Goal: Task Accomplishment & Management: Use online tool/utility

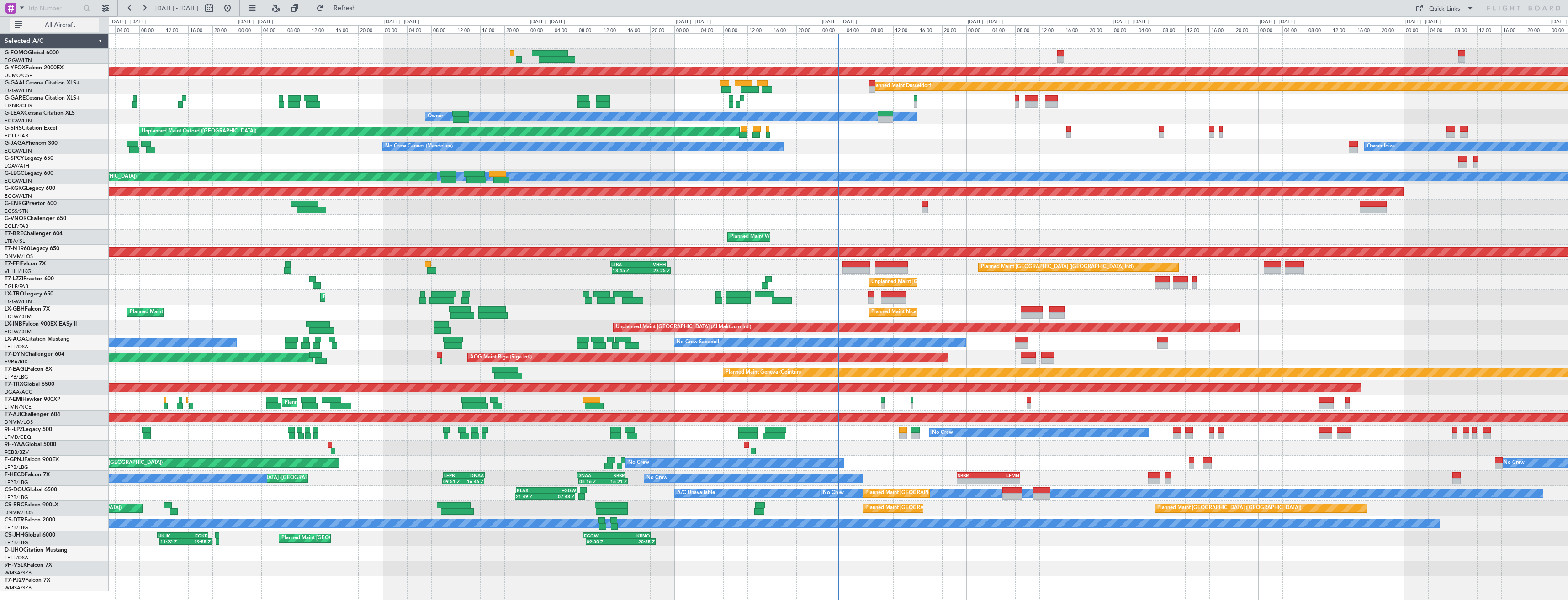
click at [77, 26] on span "All Aircraft" at bounding box center [60, 25] width 73 height 6
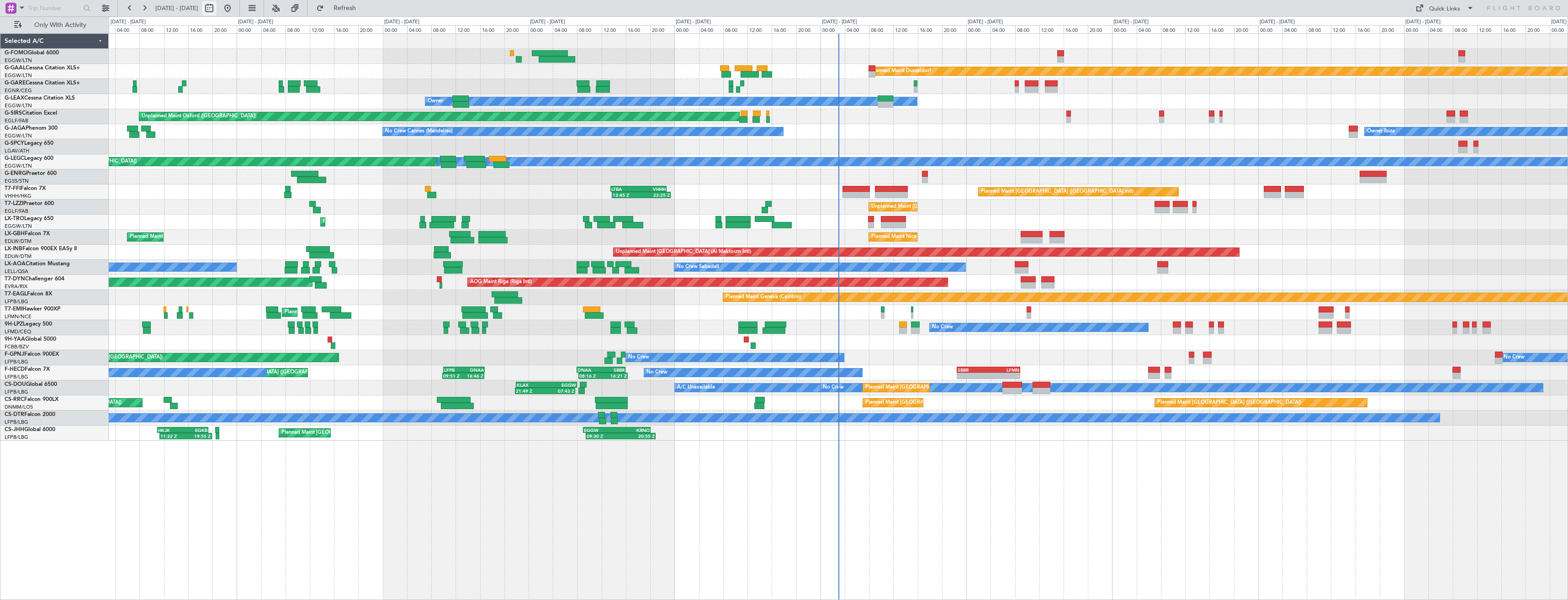
click at [217, 13] on button at bounding box center [209, 8] width 15 height 15
select select "8"
select select "2025"
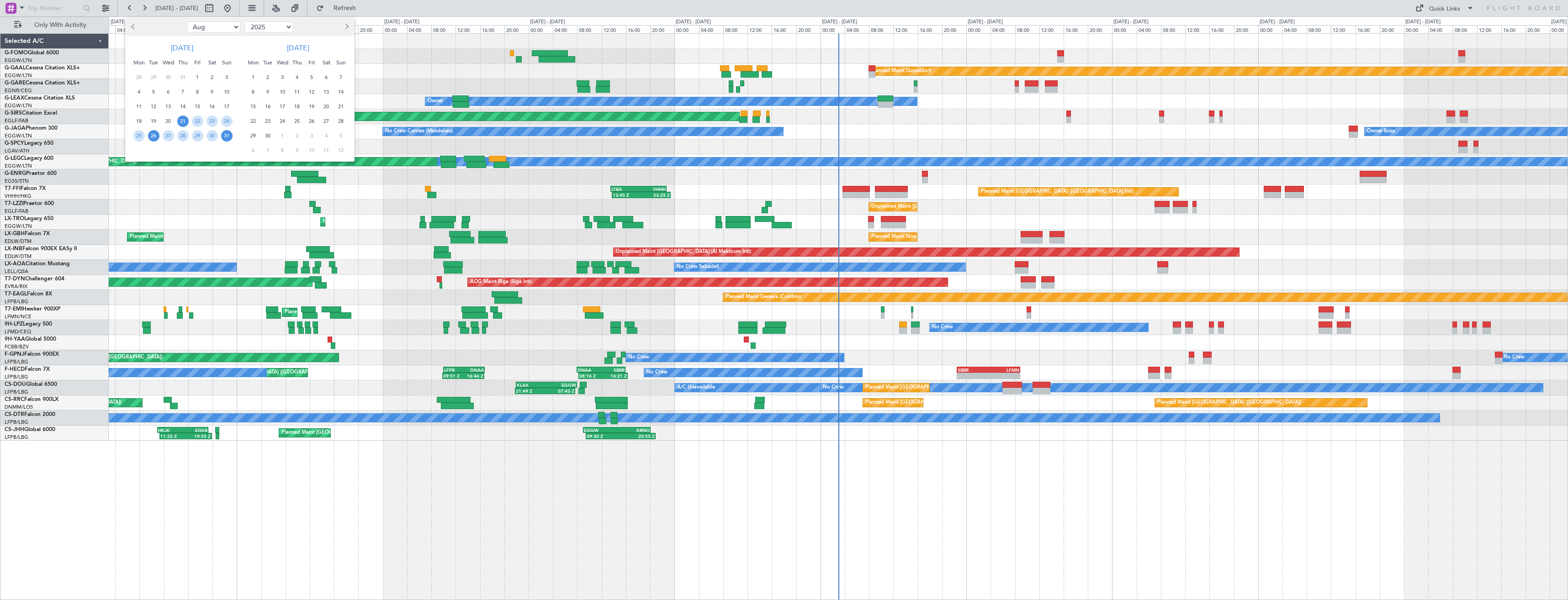
click at [157, 137] on span "26" at bounding box center [154, 136] width 11 height 11
click at [269, 91] on span "9" at bounding box center [268, 92] width 11 height 11
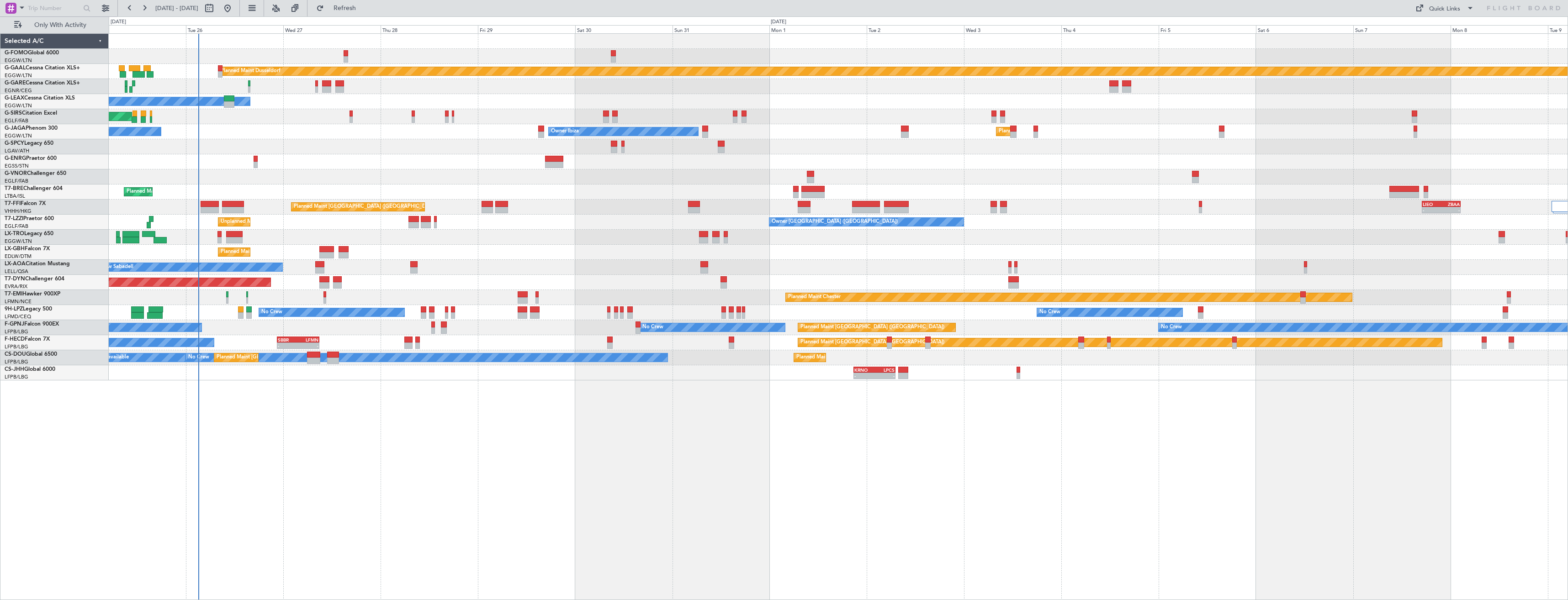
click at [459, 268] on div "No Crew Sabadell No Crew Sabadell No Crew Sabadell" at bounding box center [837, 267] width 1458 height 15
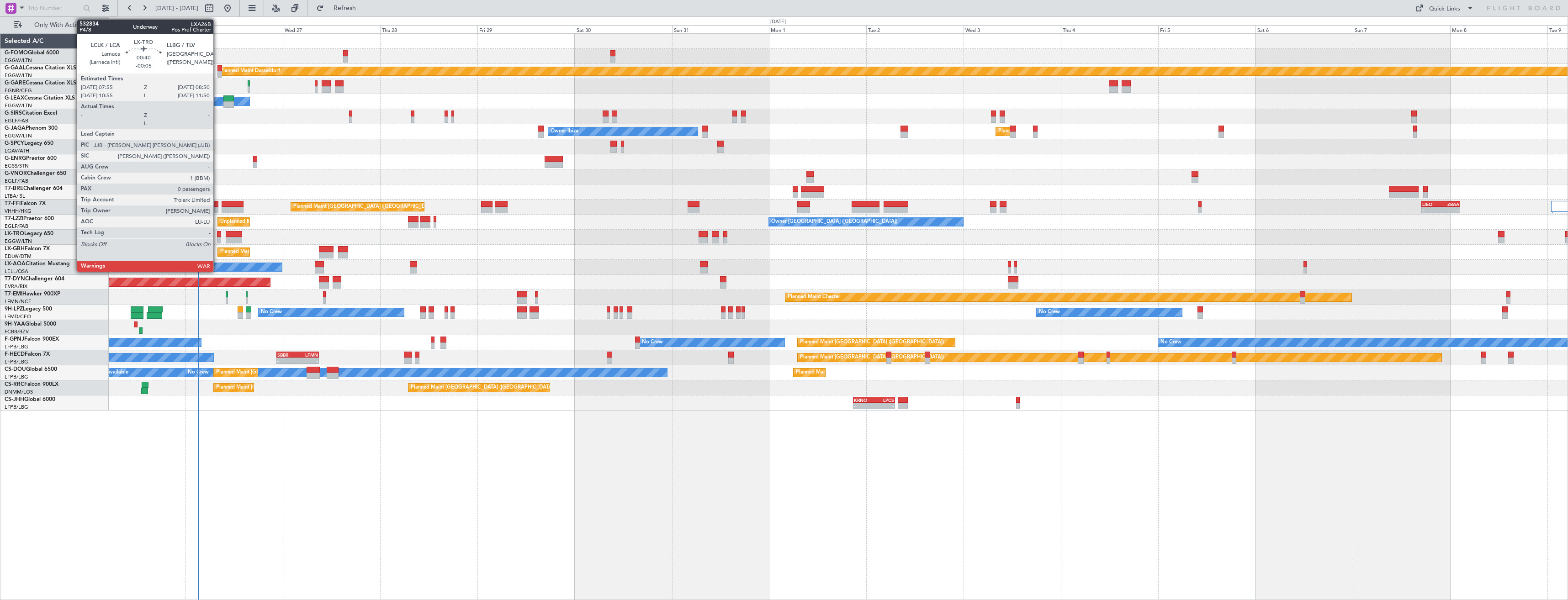
click at [218, 237] on div at bounding box center [219, 234] width 4 height 6
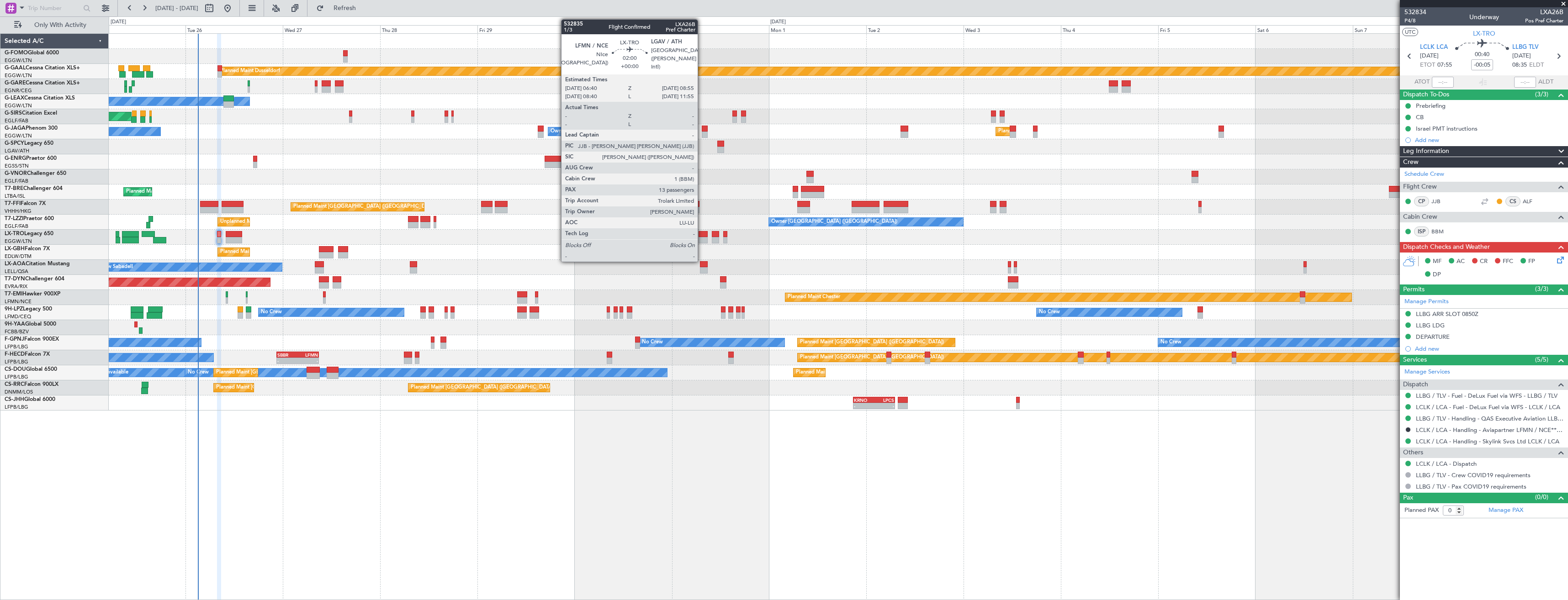
click at [701, 237] on div at bounding box center [703, 234] width 9 height 6
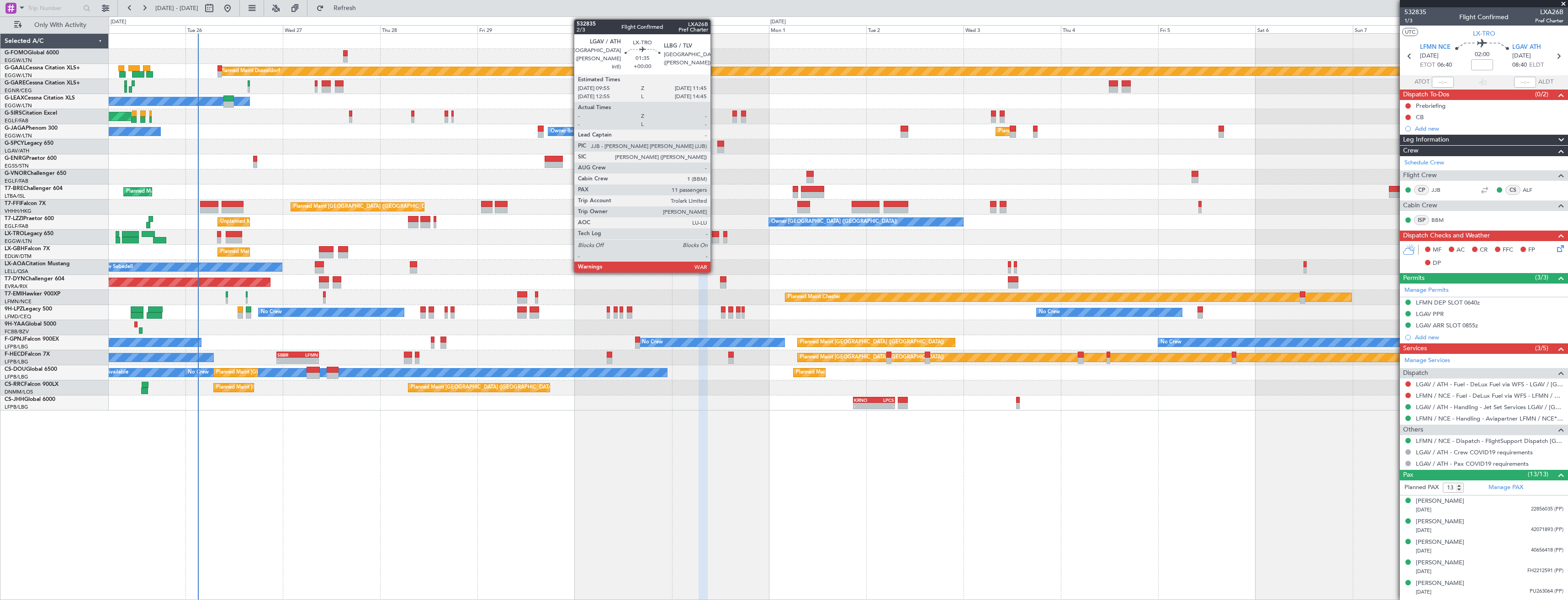
click at [714, 239] on div at bounding box center [715, 240] width 8 height 6
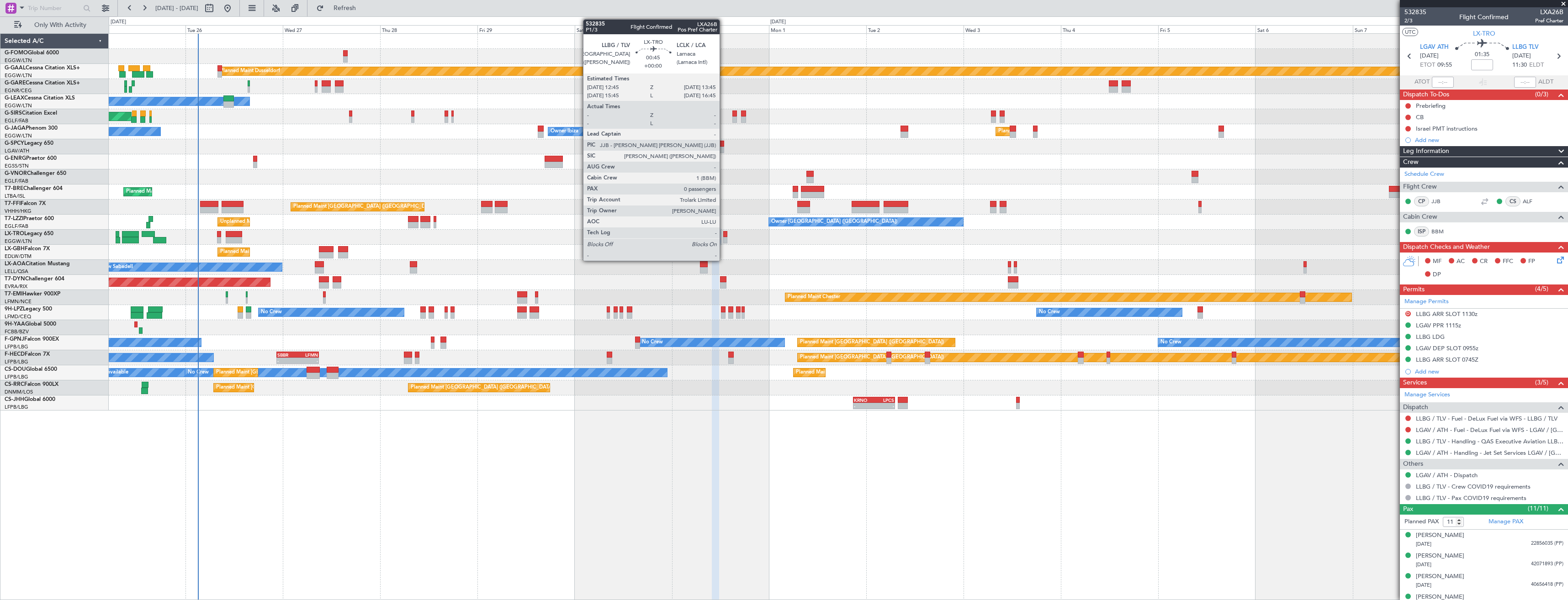
click at [723, 241] on div at bounding box center [726, 240] width 4 height 6
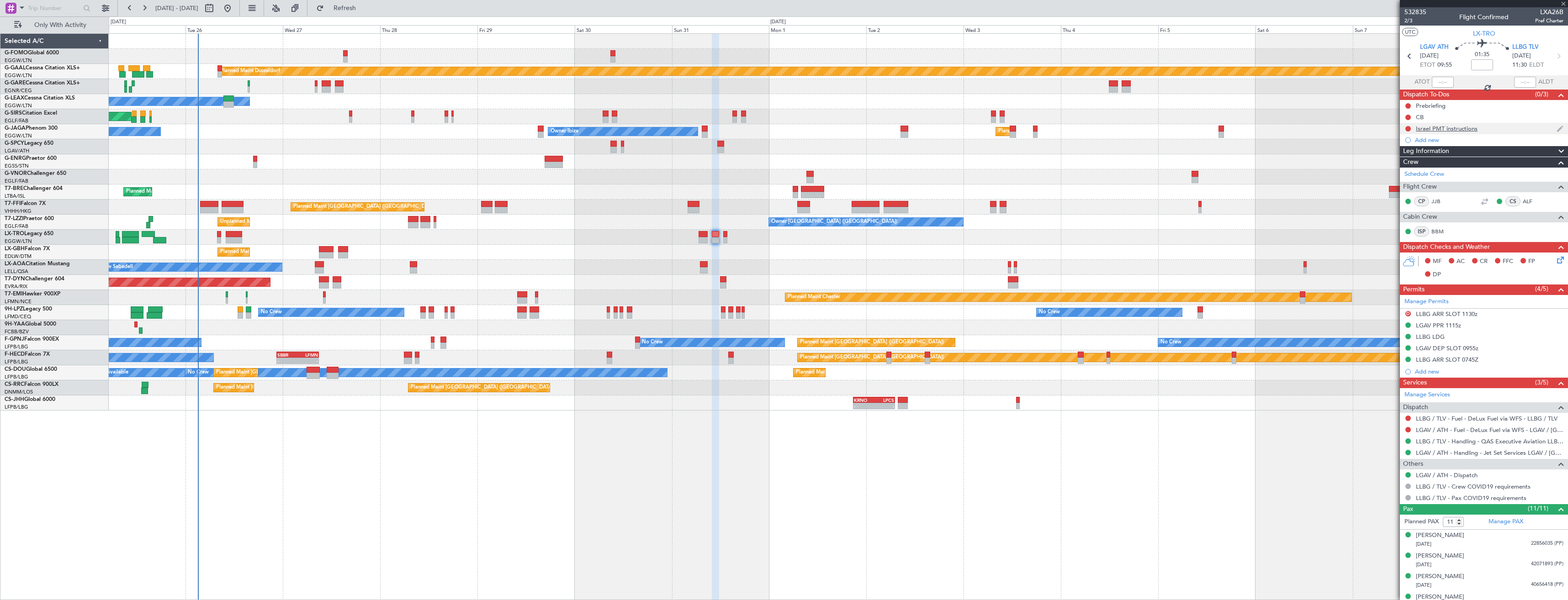
type input "0"
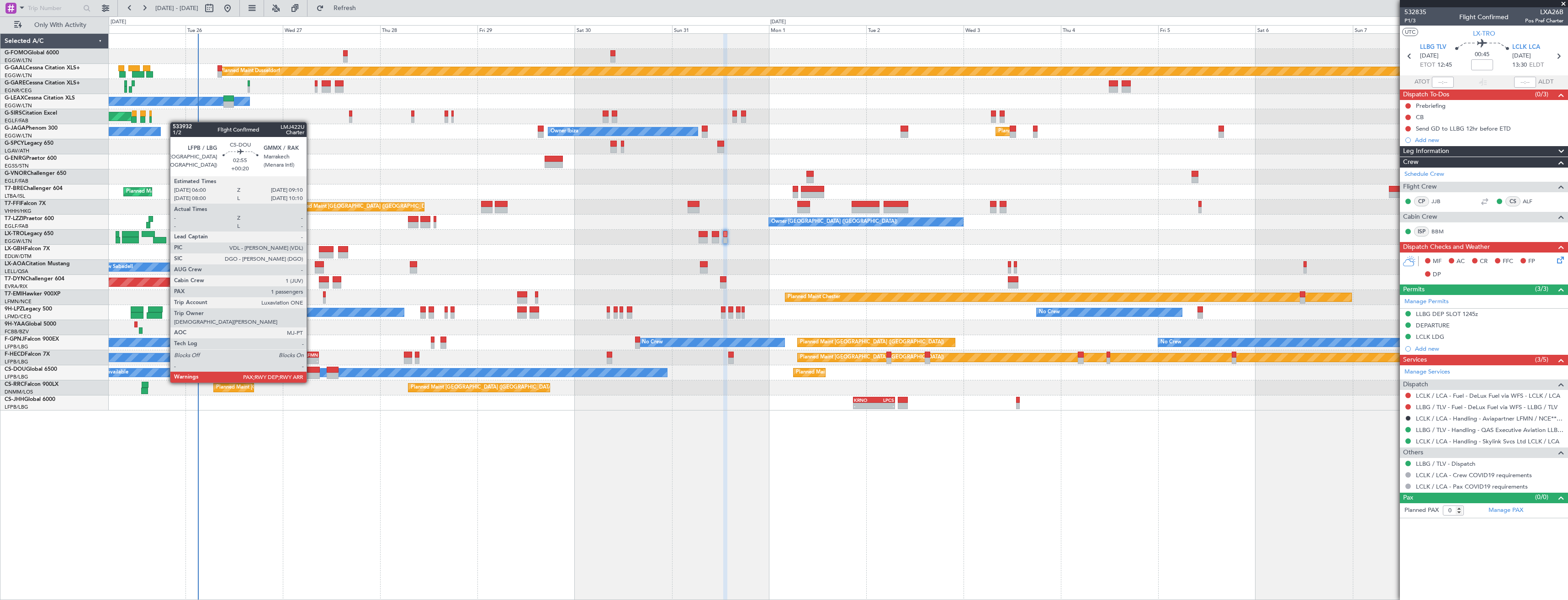
click at [310, 373] on div at bounding box center [313, 375] width 13 height 6
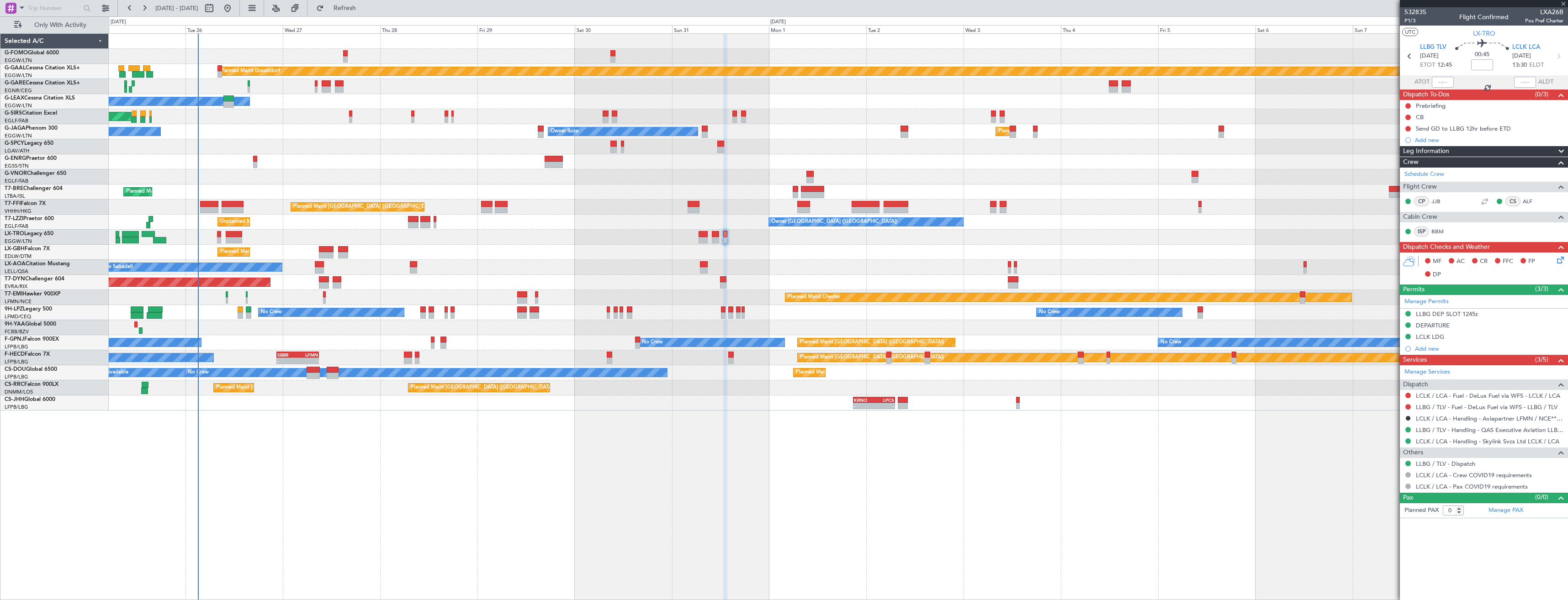
type input "+00:20"
type input "1"
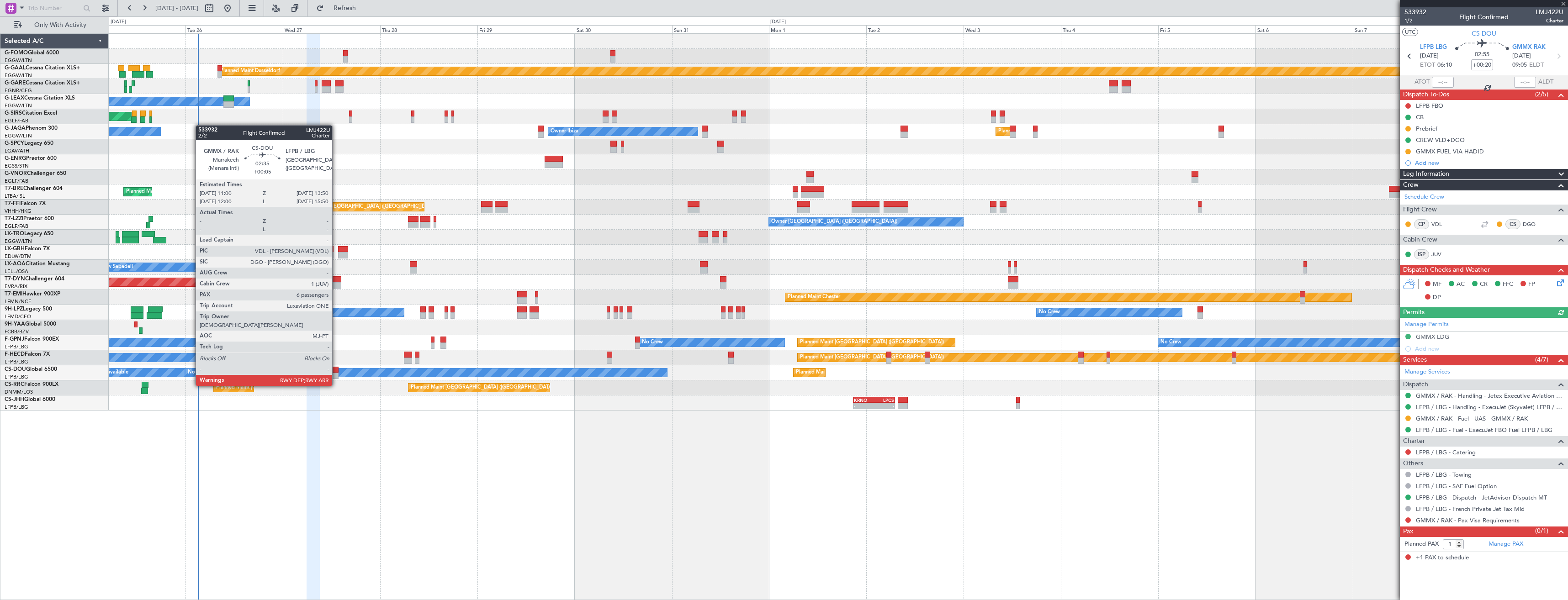
click at [336, 377] on div at bounding box center [332, 375] width 12 height 6
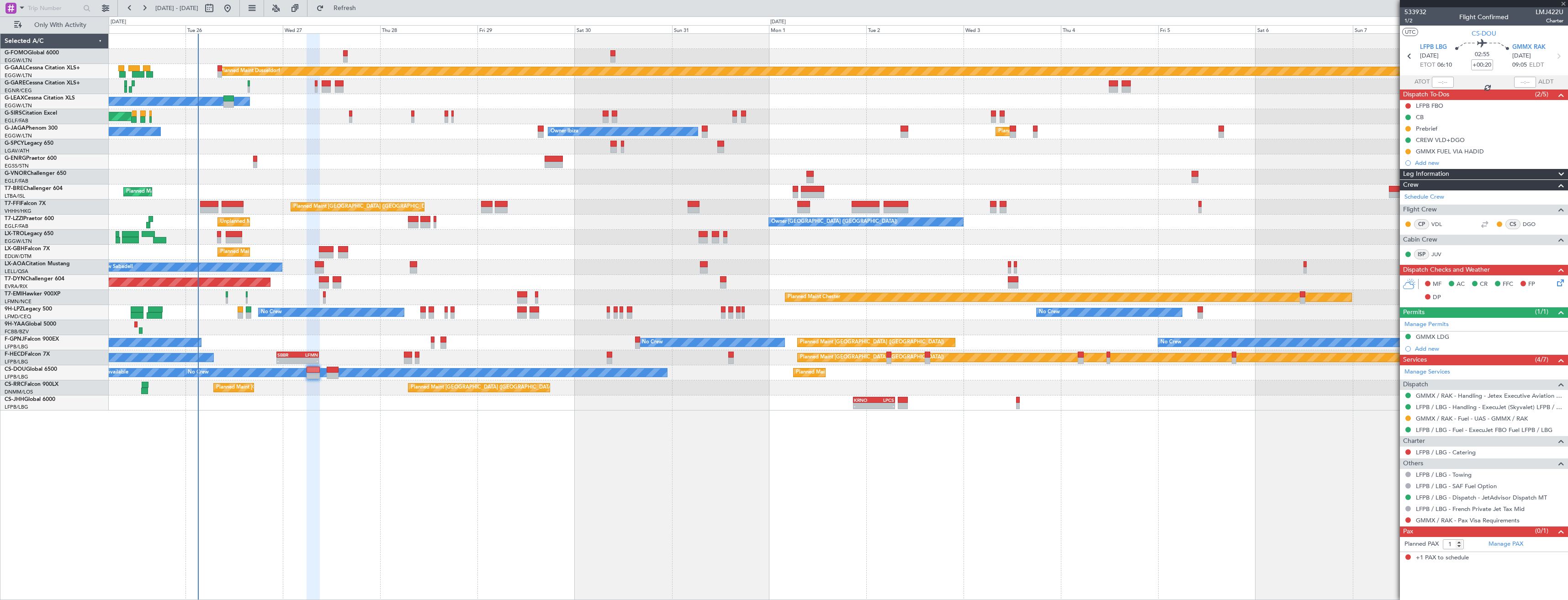
type input "+00:05"
type input "6"
